Goal: Task Accomplishment & Management: Complete application form

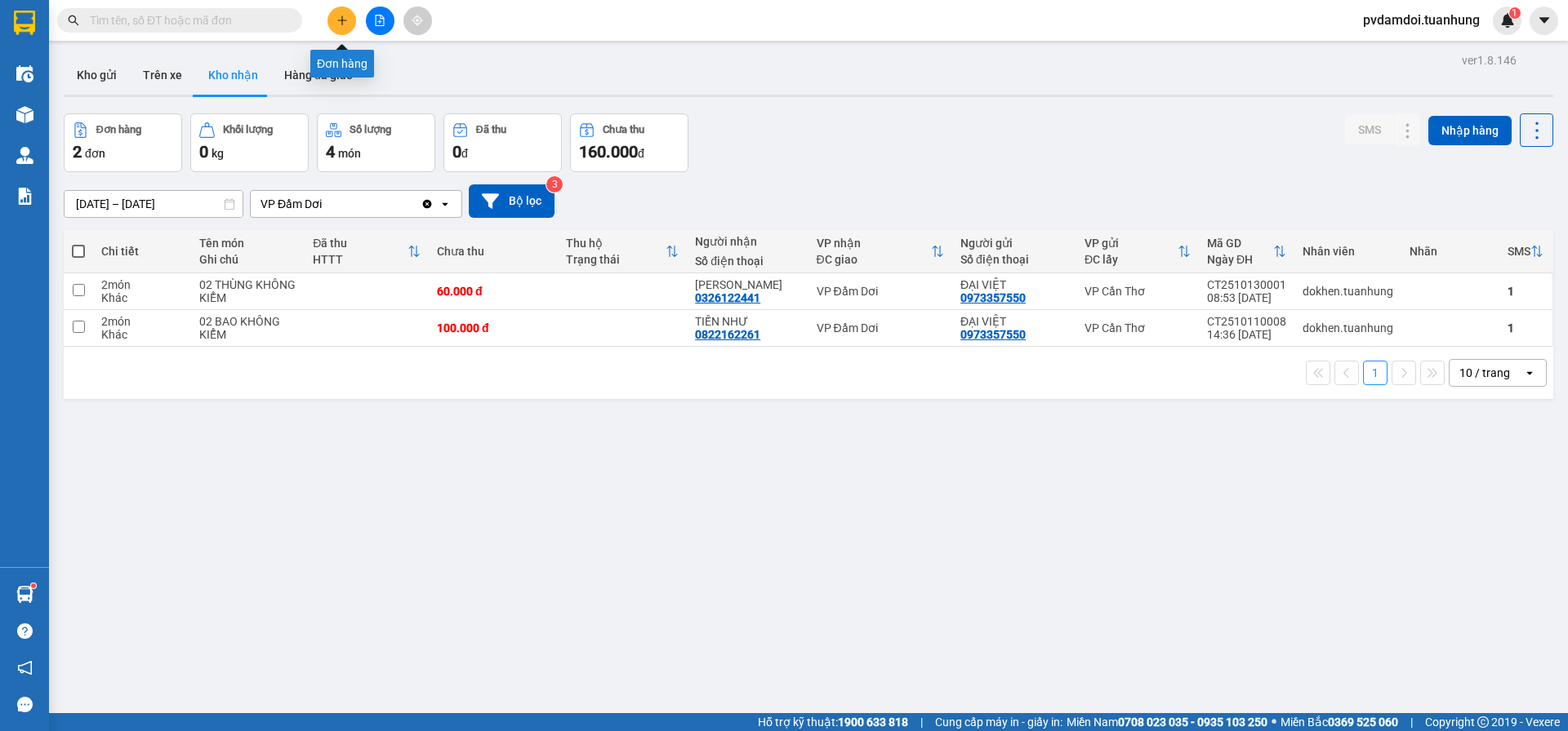
click at [333, 16] on button at bounding box center [342, 21] width 29 height 29
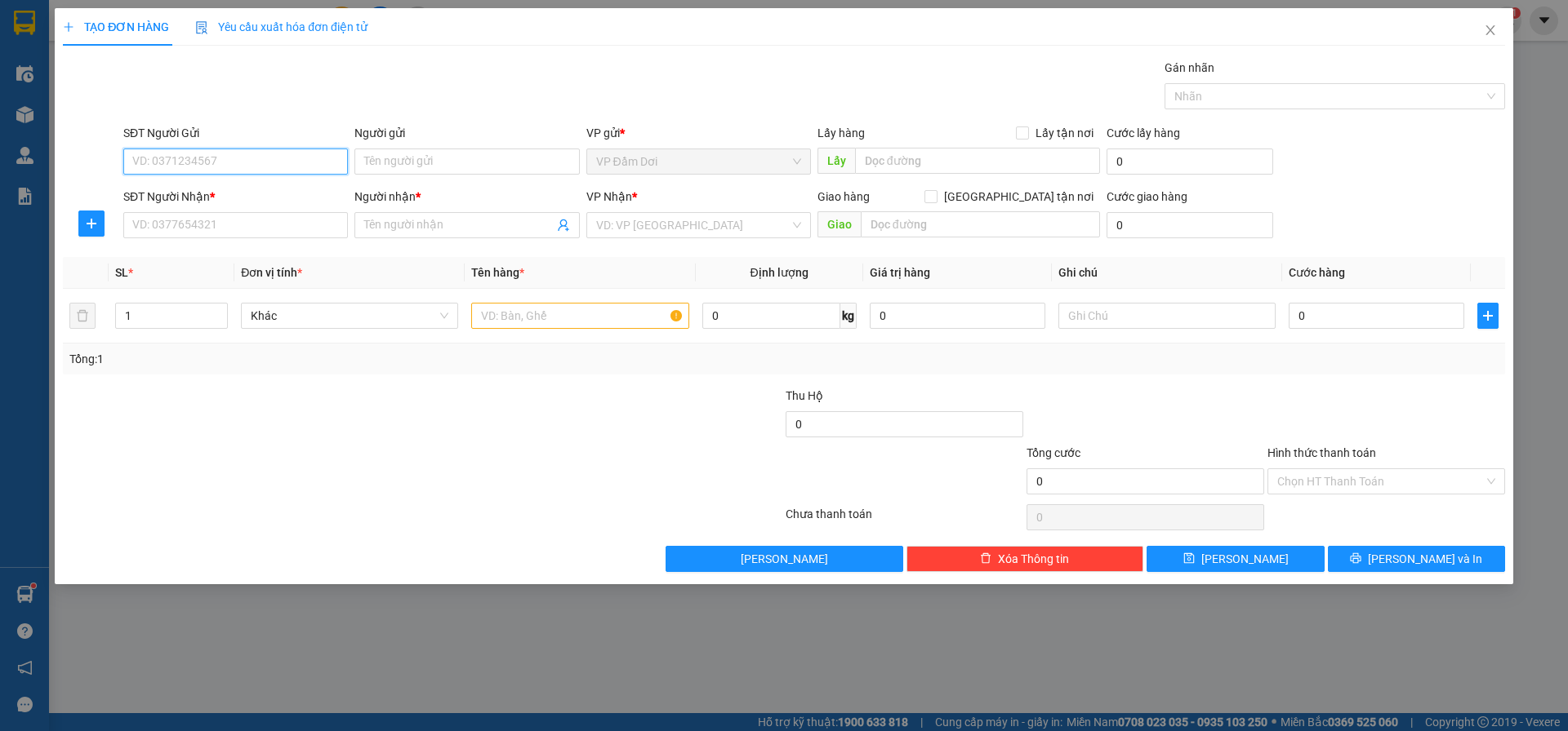
click at [257, 173] on input "SĐT Người Gửi" at bounding box center [236, 161] width 225 height 26
type input "0839366565"
click at [236, 197] on div "0839366565 - LOAN" at bounding box center [236, 194] width 205 height 18
type input "LOAN"
type input "0839366565"
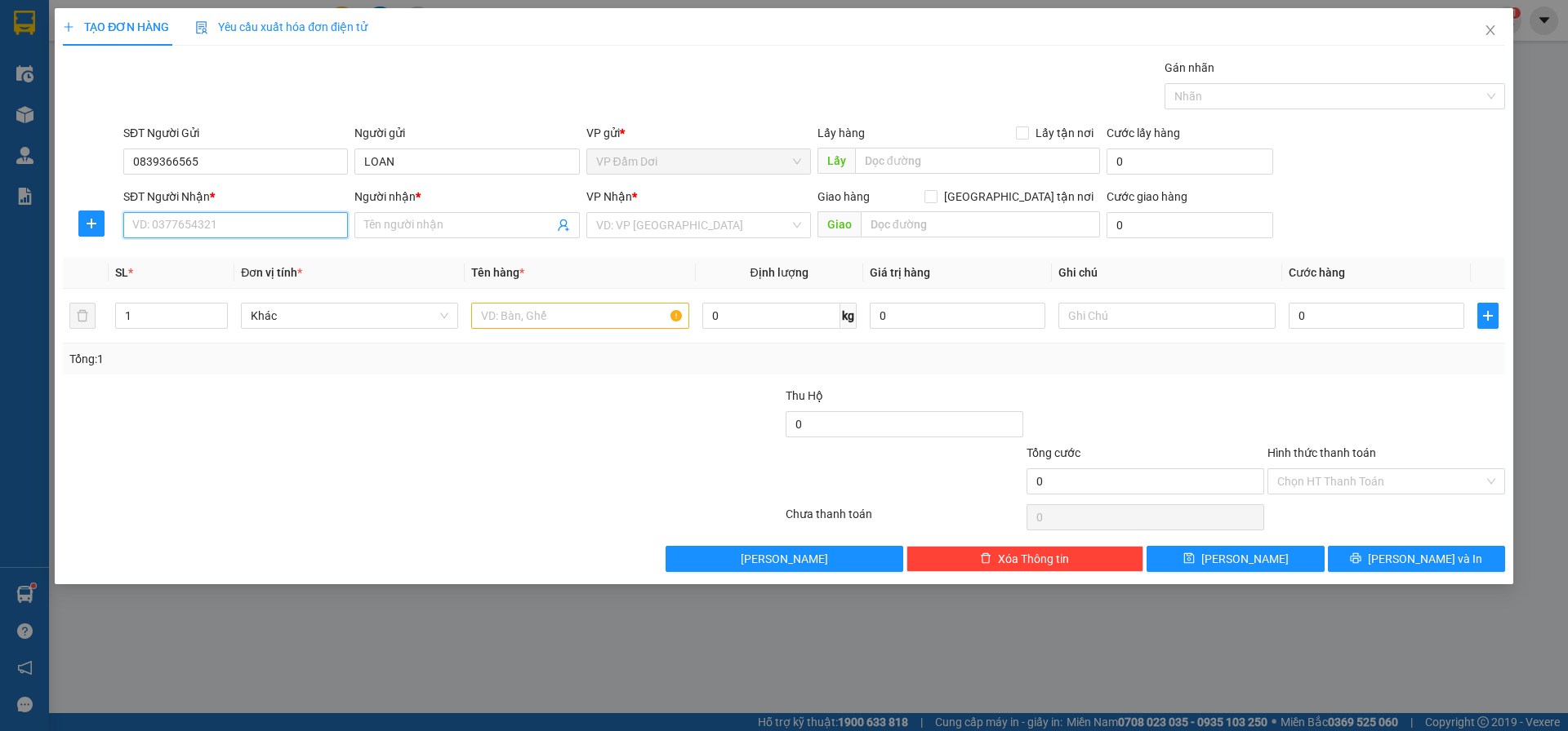
click at [236, 217] on input "SĐT Người Nhận *" at bounding box center [236, 225] width 225 height 26
click at [226, 257] on div "0909989215 - DIỆU" at bounding box center [236, 258] width 205 height 18
type input "0909989215"
type input "DIỆU"
click at [544, 305] on input "text" at bounding box center [579, 316] width 217 height 26
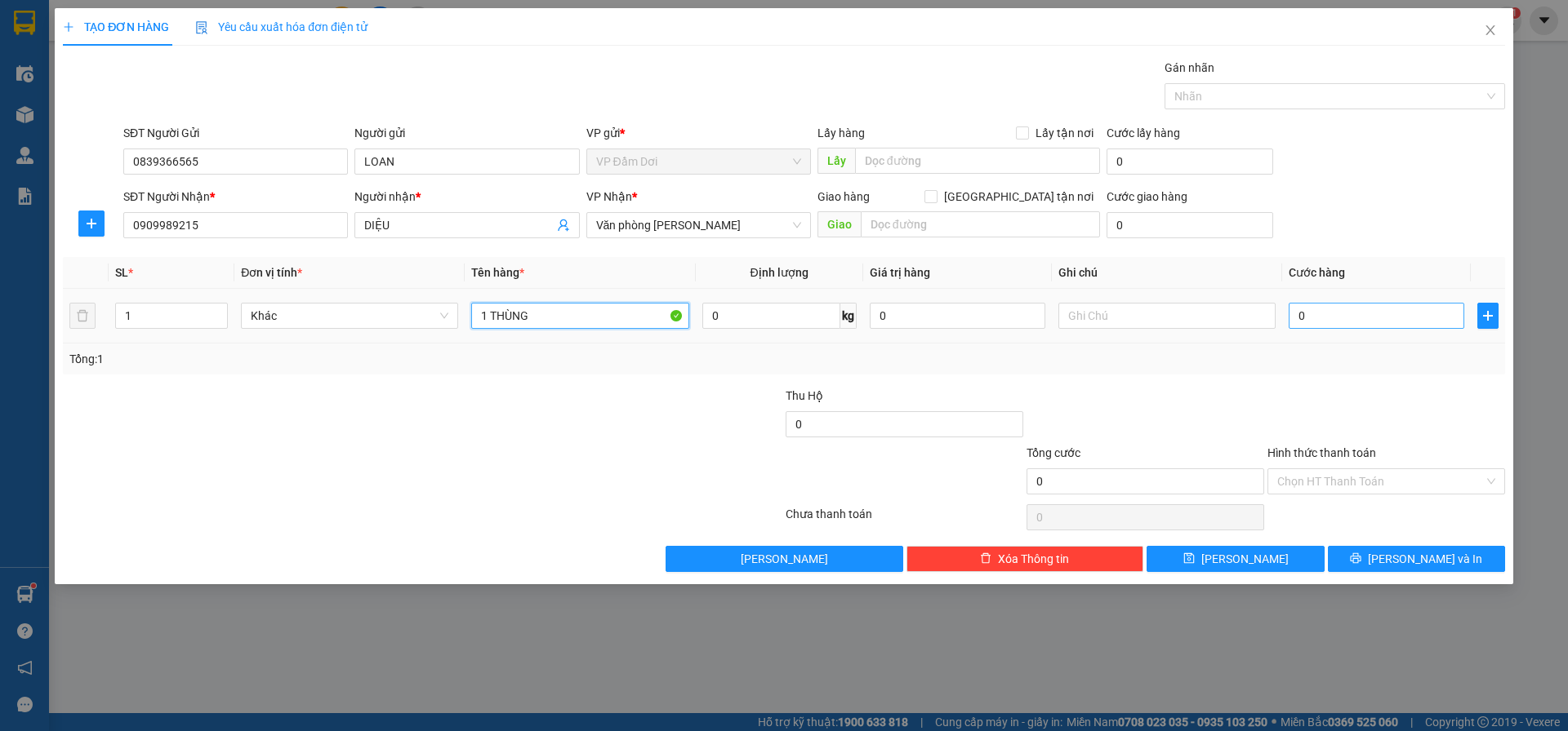
type input "1 THÙNG"
click at [1340, 304] on input "0" at bounding box center [1375, 316] width 175 height 26
type input "004"
type input "4"
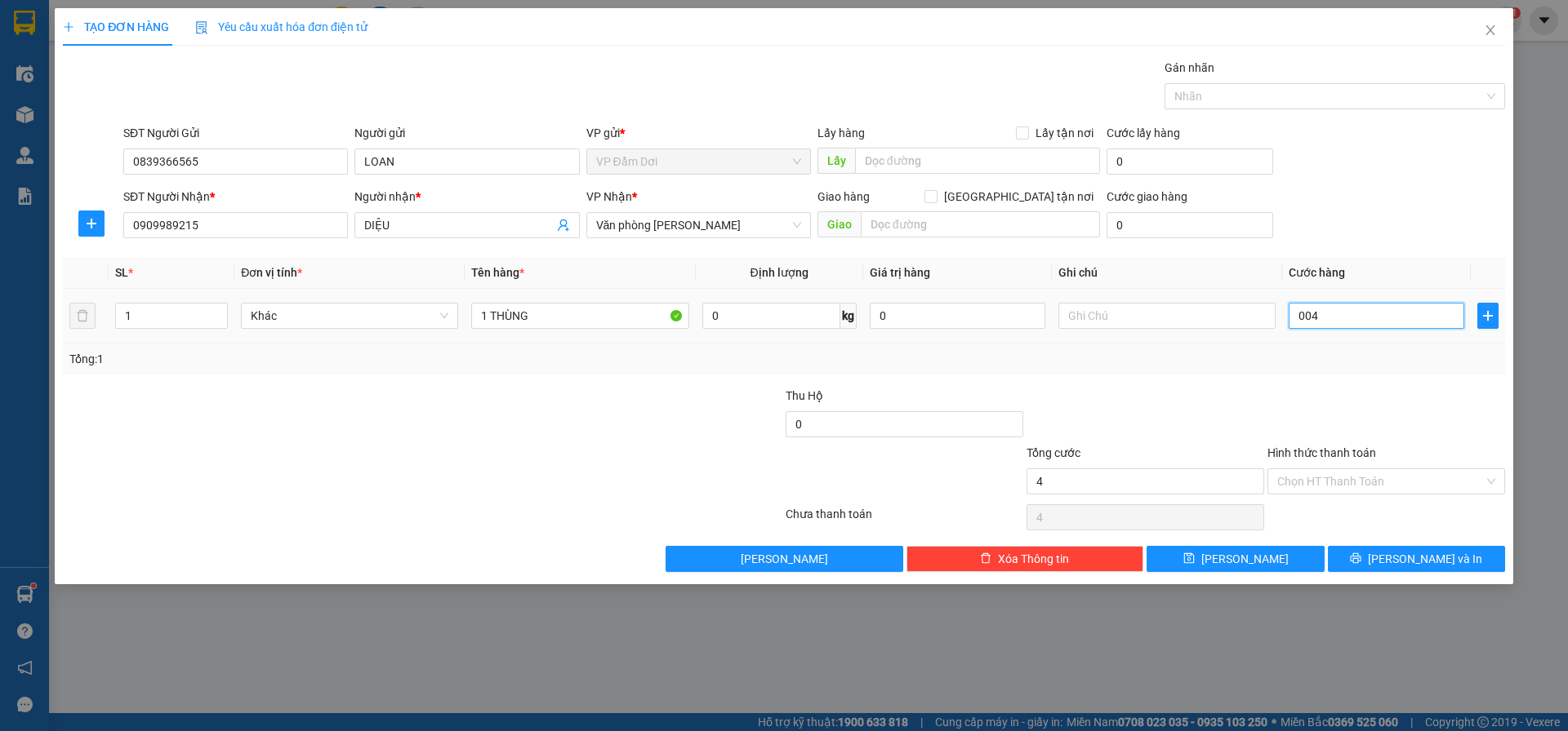
type input "0.040"
type input "40"
click at [1442, 253] on div "Transit Pickup Surcharge Ids Transit Deliver Surcharge Ids Transit Deliver Surc…" at bounding box center [784, 315] width 1442 height 513
type input "40.000"
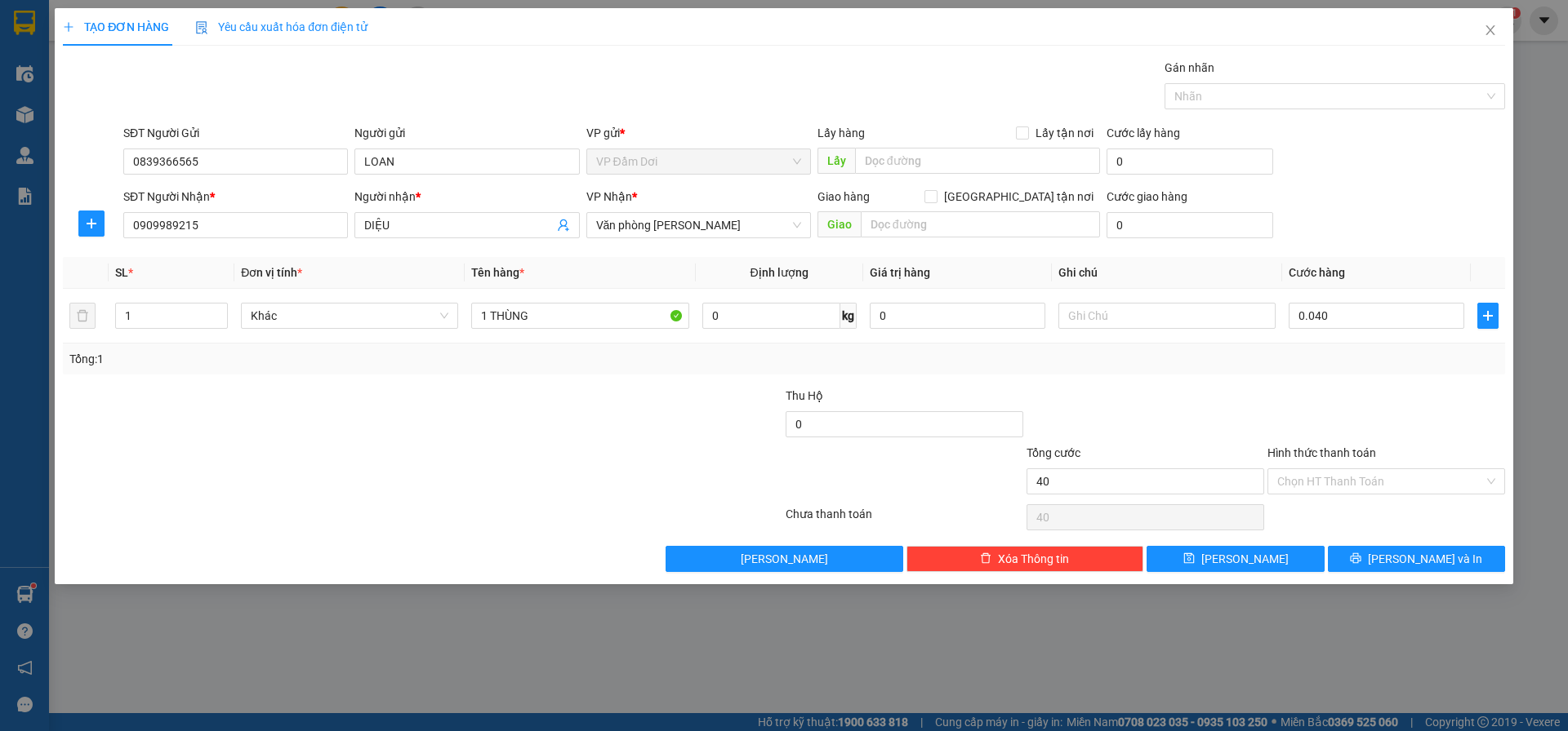
type input "40.000"
click at [1388, 487] on input "Hình thức thanh toán" at bounding box center [1381, 481] width 207 height 24
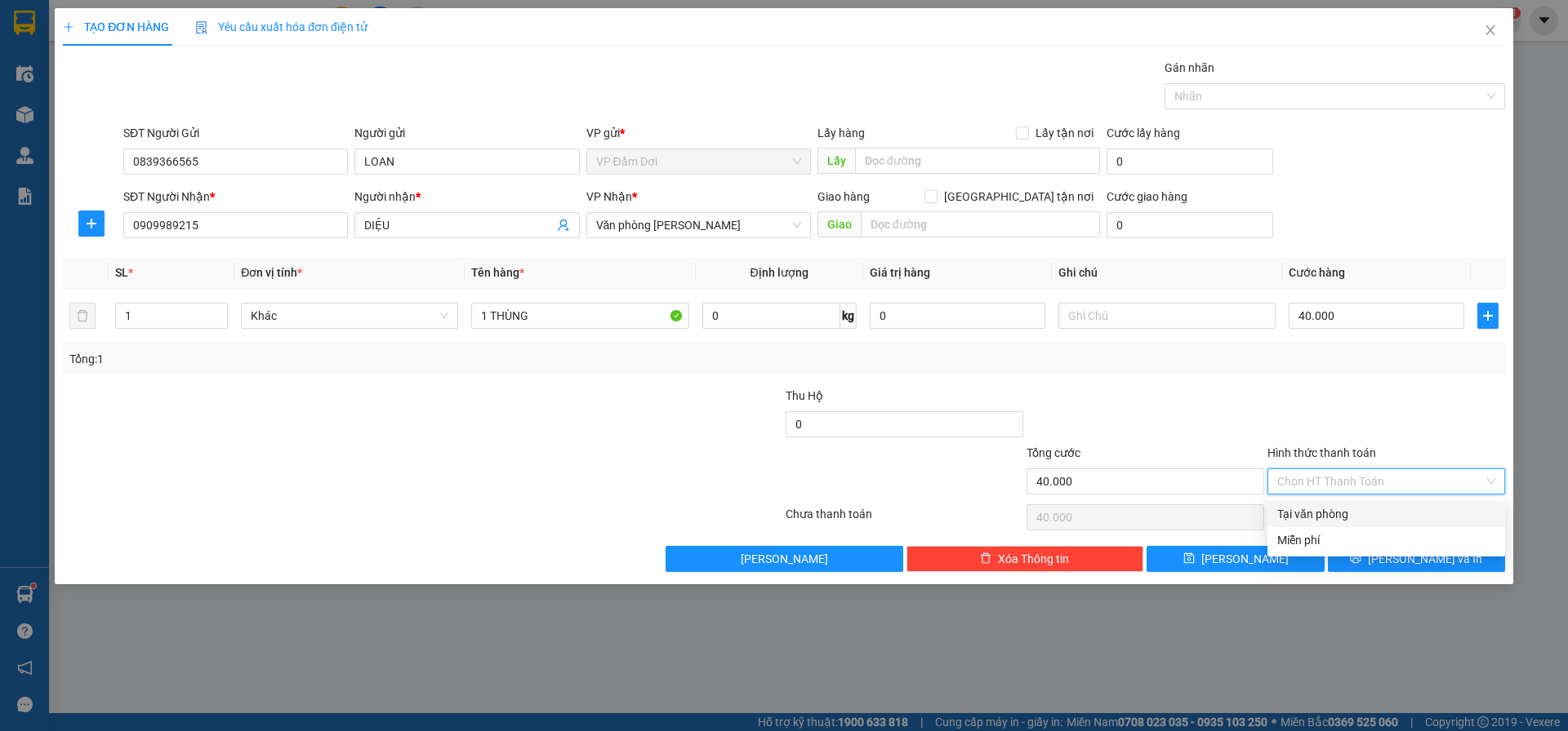
drag, startPoint x: 1371, startPoint y: 523, endPoint x: 1384, endPoint y: 554, distance: 33.6
click at [1371, 525] on div "Tại văn phòng" at bounding box center [1386, 513] width 237 height 26
type input "0"
click at [1400, 576] on div "TẠO ĐƠN HÀNG Yêu cầu xuất hóa đơn điện tử Transit Pickup Surcharge Ids Transit …" at bounding box center [784, 296] width 1458 height 576
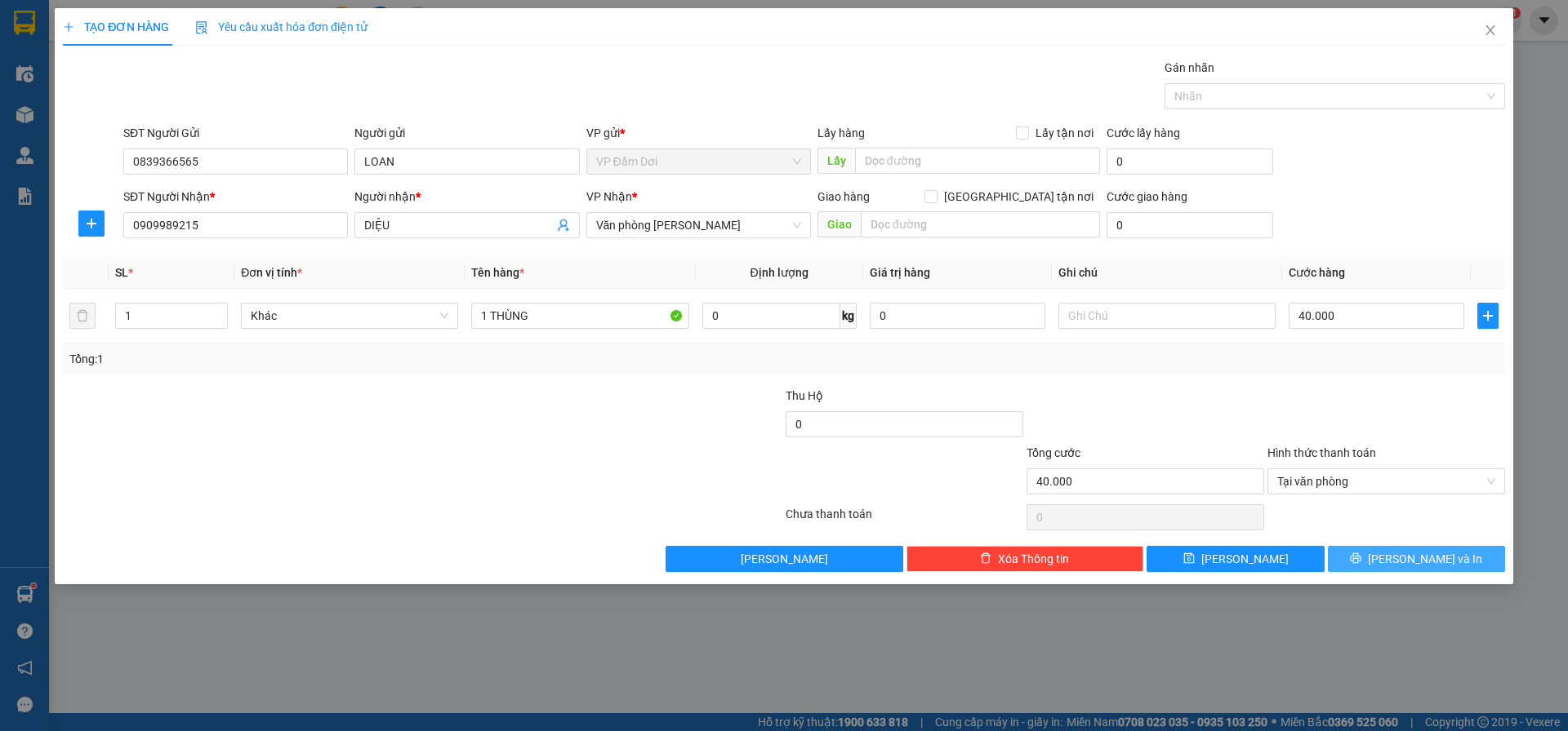
click at [1405, 558] on span "[PERSON_NAME] và In" at bounding box center [1424, 559] width 114 height 18
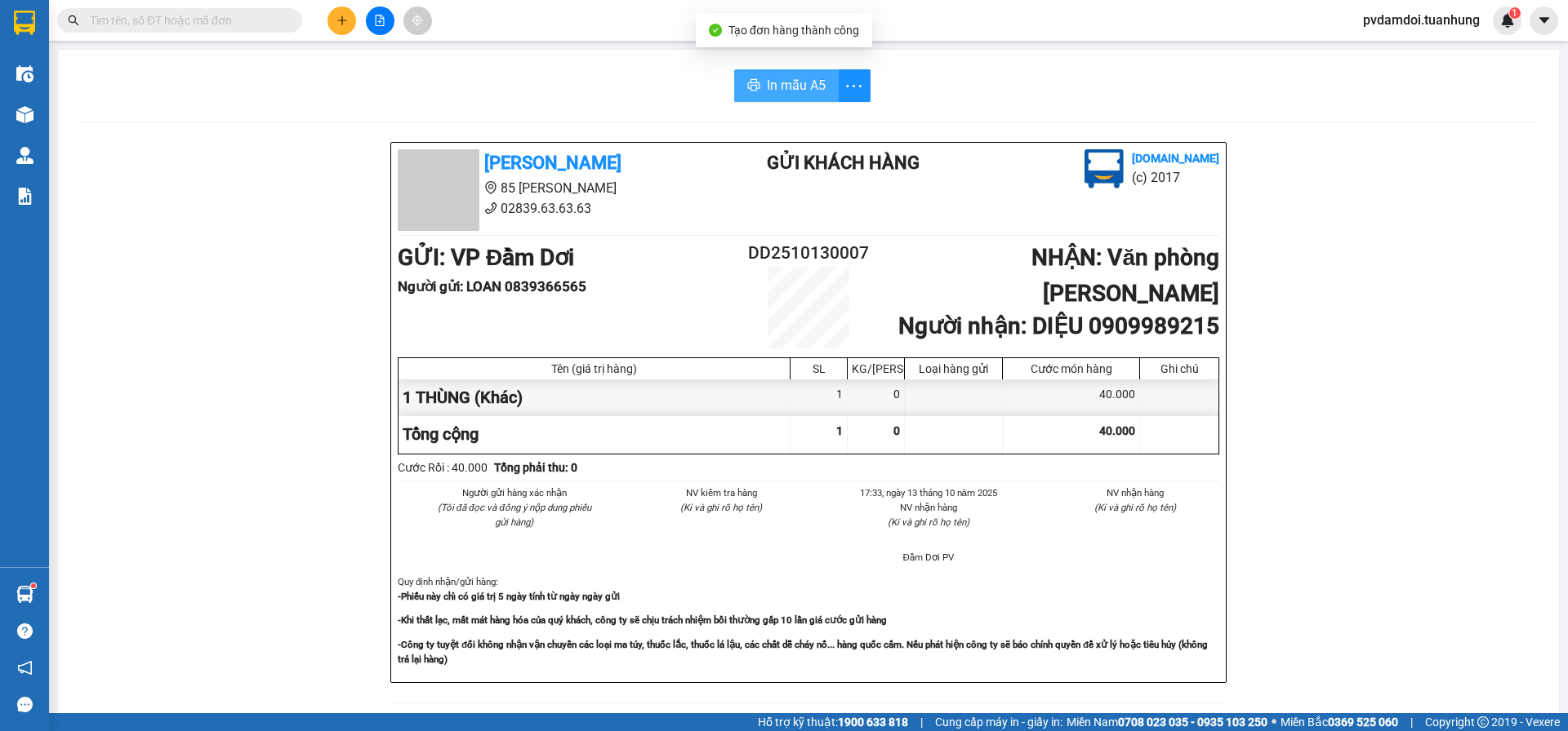
click at [783, 76] on span "In mẫu A5" at bounding box center [795, 85] width 58 height 21
